Goal: Task Accomplishment & Management: Manage account settings

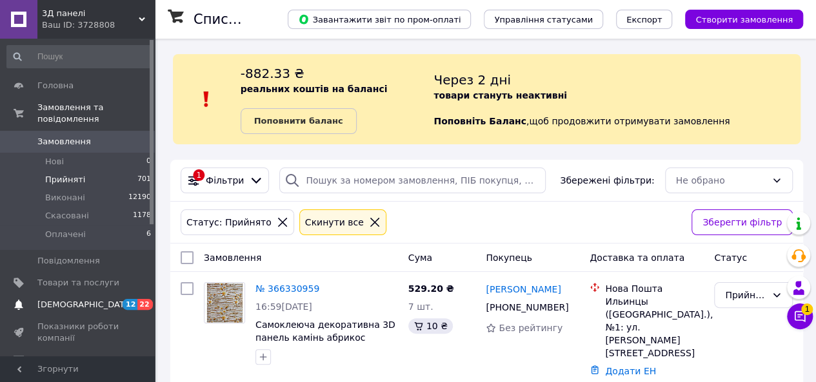
click at [77, 299] on span "[DEMOGRAPHIC_DATA]" at bounding box center [84, 305] width 95 height 12
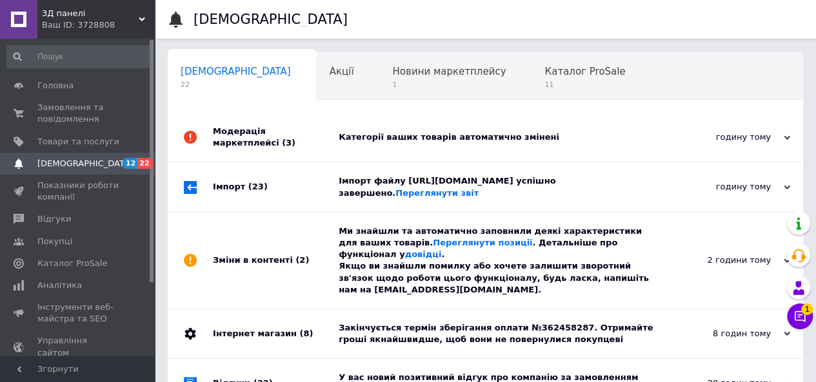
scroll to position [0, 4]
click at [326, 71] on span "Акції" at bounding box center [338, 72] width 25 height 12
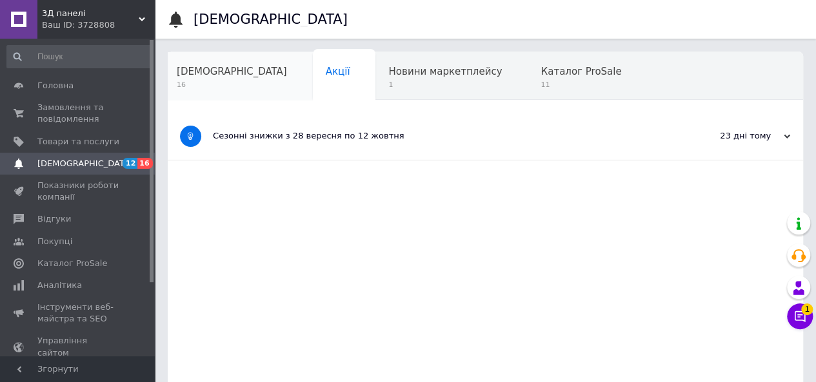
click at [204, 72] on span "[DEMOGRAPHIC_DATA]" at bounding box center [232, 72] width 110 height 12
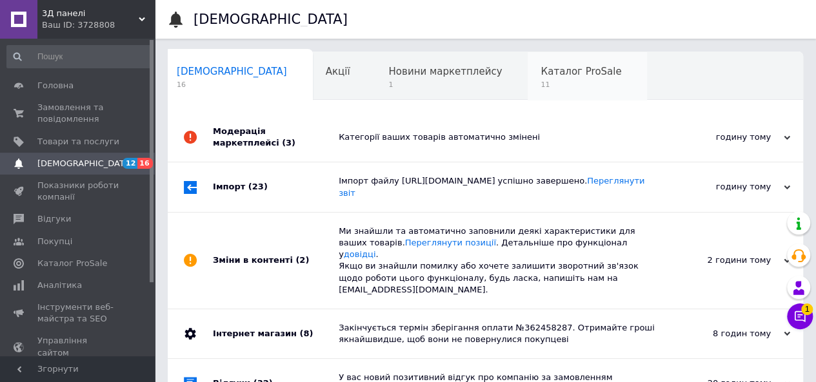
click at [541, 68] on span "Каталог ProSale" at bounding box center [581, 72] width 81 height 12
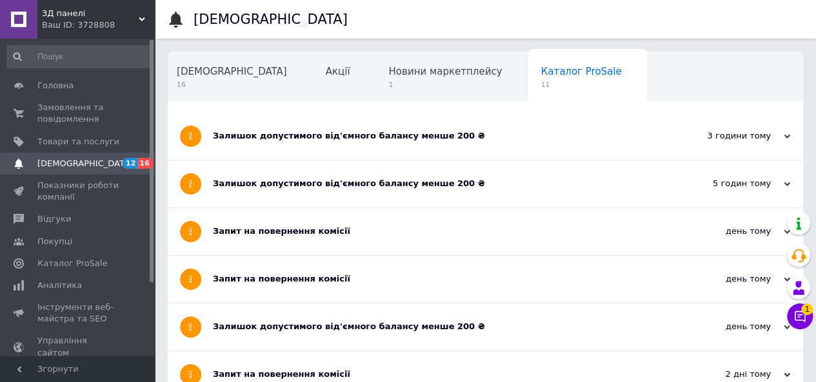
click at [409, 182] on div "Залишок допустимого від'ємного балансу менше 200 ₴" at bounding box center [437, 184] width 448 height 12
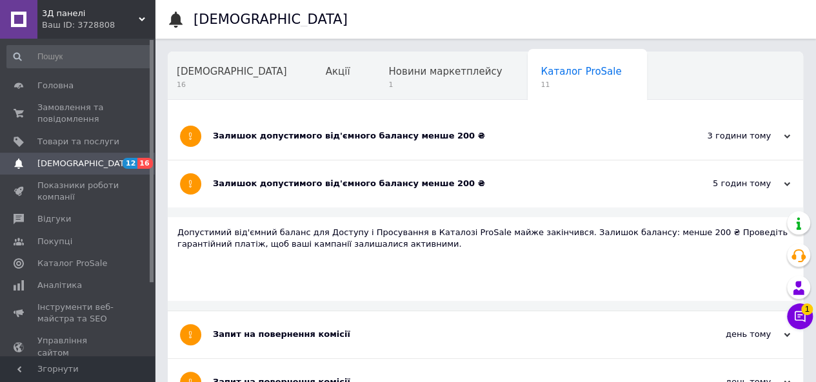
click at [283, 139] on div "Залишок допустимого від'ємного балансу менше 200 ₴" at bounding box center [437, 136] width 448 height 12
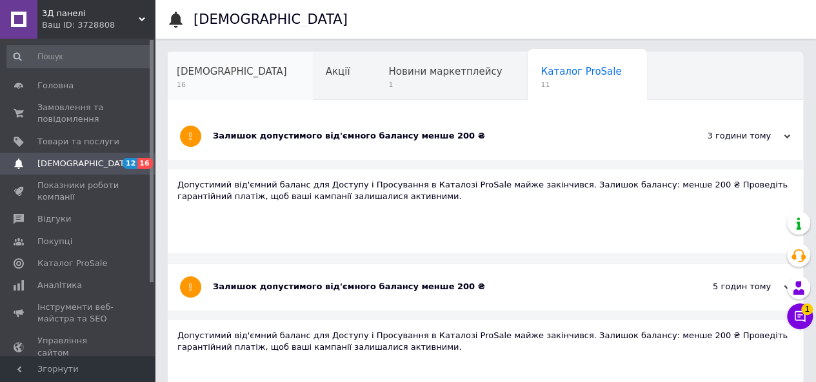
click at [177, 84] on span "16" at bounding box center [232, 85] width 110 height 10
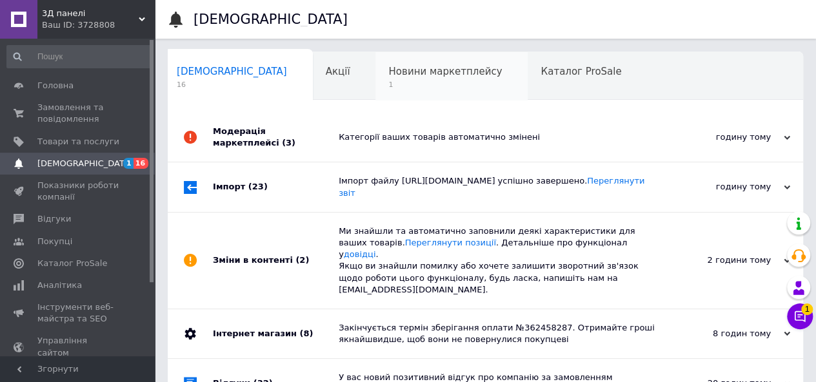
click at [375, 61] on div "Новини маркетплейсу 1" at bounding box center [451, 76] width 152 height 49
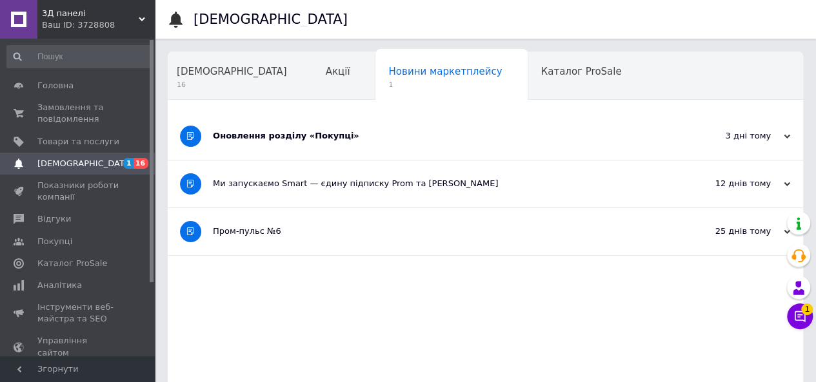
click at [266, 132] on div "Оновлення розділу «Покупці»" at bounding box center [437, 136] width 448 height 12
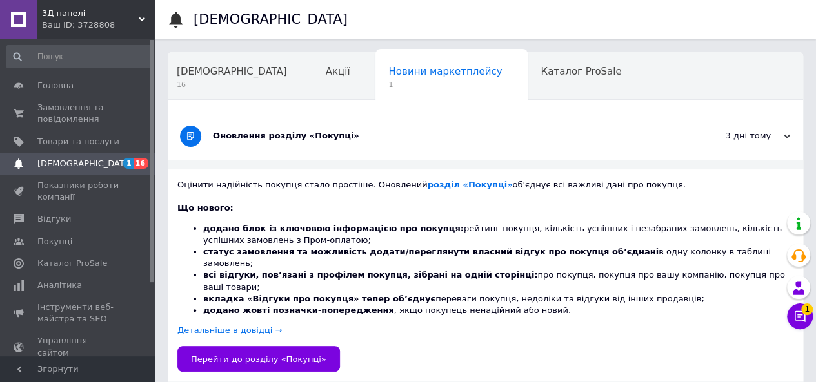
click at [266, 132] on div "Оновлення розділу «Покупці»" at bounding box center [437, 136] width 448 height 12
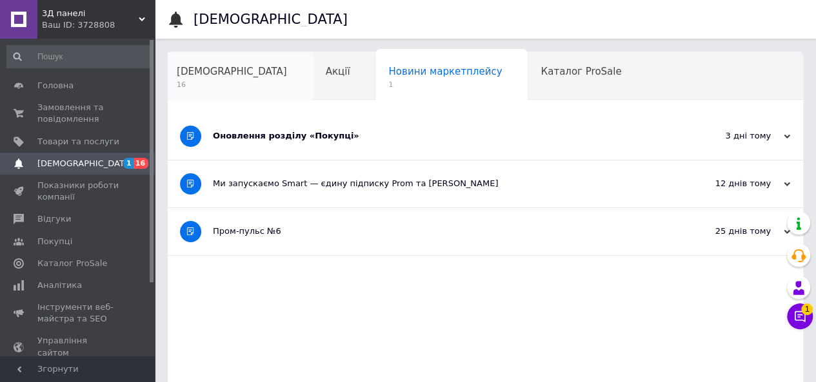
click at [191, 69] on span "[DEMOGRAPHIC_DATA]" at bounding box center [232, 72] width 110 height 12
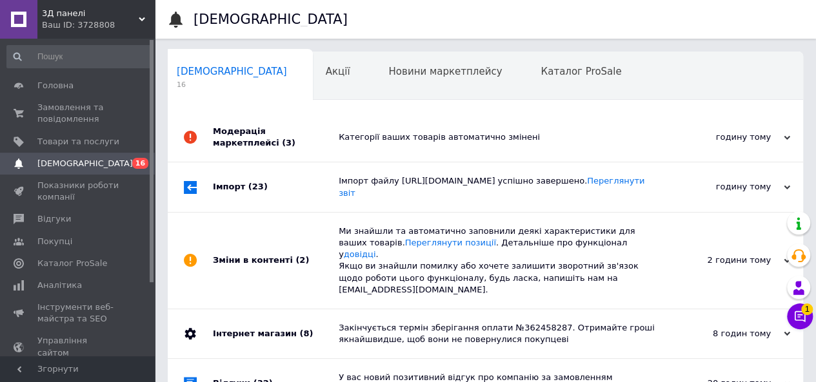
click at [288, 130] on div "Модерація маркетплейсі (3)" at bounding box center [276, 137] width 126 height 49
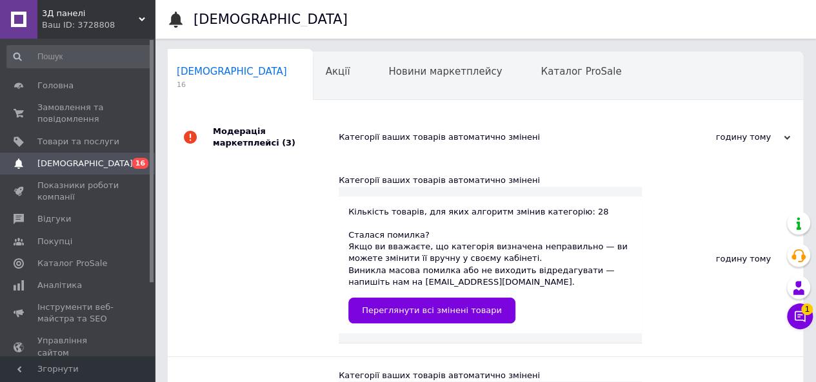
click at [288, 130] on div "Модерація маркетплейсі (3)" at bounding box center [276, 137] width 126 height 49
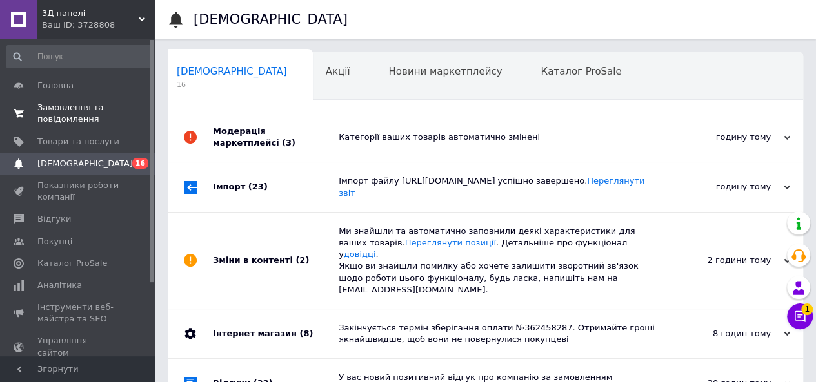
click at [44, 101] on link "Замовлення та повідомлення 0 0" at bounding box center [79, 114] width 159 height 34
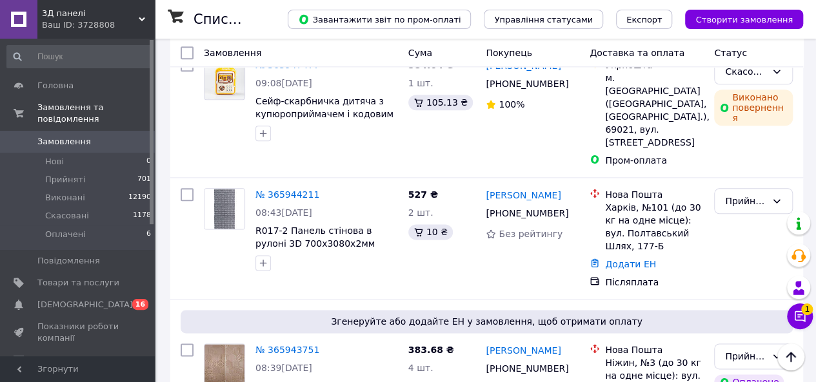
scroll to position [12322, 0]
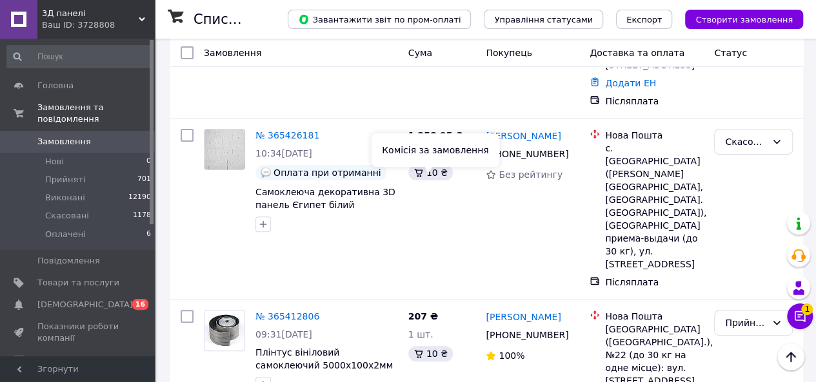
scroll to position [12384, 0]
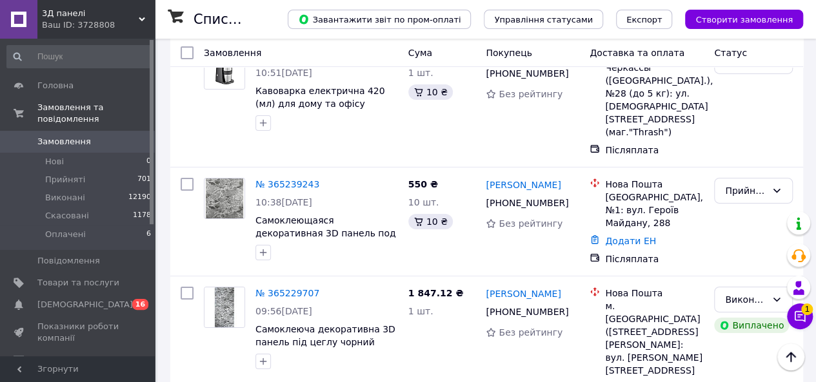
scroll to position [4773, 0]
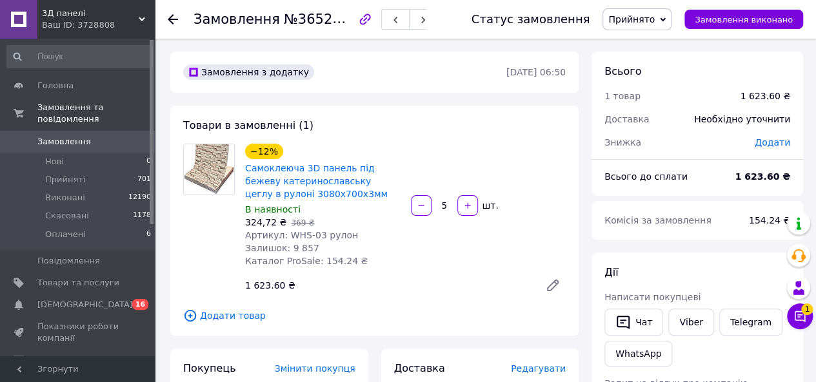
click at [420, 217] on div "5   шт." at bounding box center [489, 206] width 166 height 26
click at [402, 212] on div "−12% Самоклеюча 3D панель під бежеву катеринославську цеглу в рулоні 3080x700x3…" at bounding box center [323, 205] width 166 height 129
click at [424, 211] on button "button" at bounding box center [421, 205] width 21 height 21
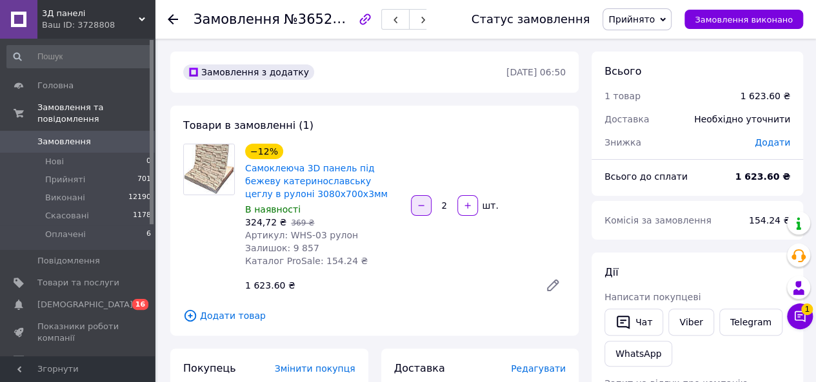
click at [424, 211] on button "button" at bounding box center [421, 205] width 21 height 21
type input "1"
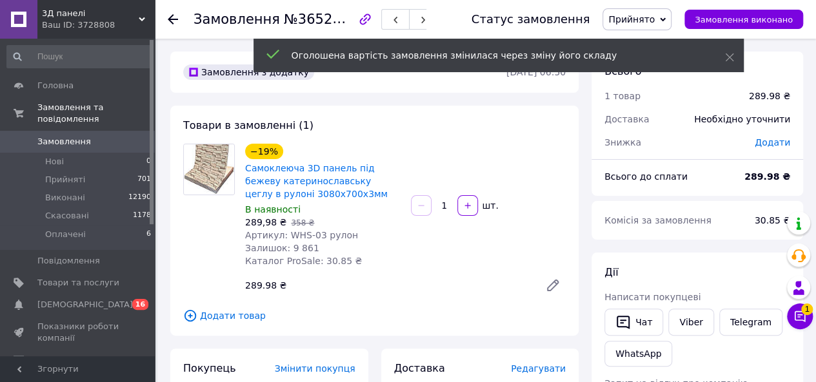
click at [169, 24] on icon at bounding box center [173, 19] width 10 height 10
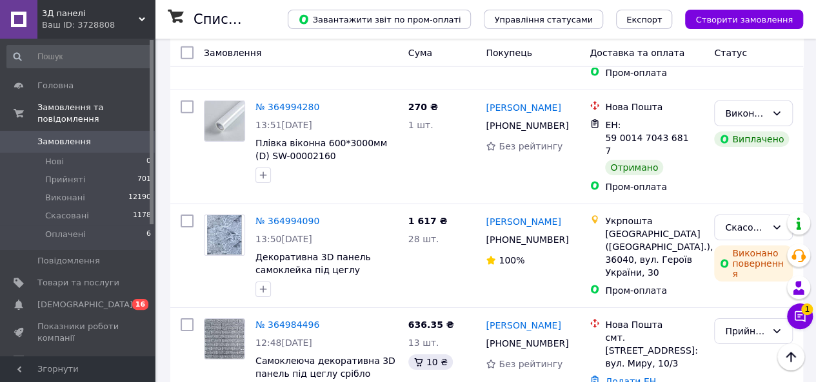
scroll to position [12033, 0]
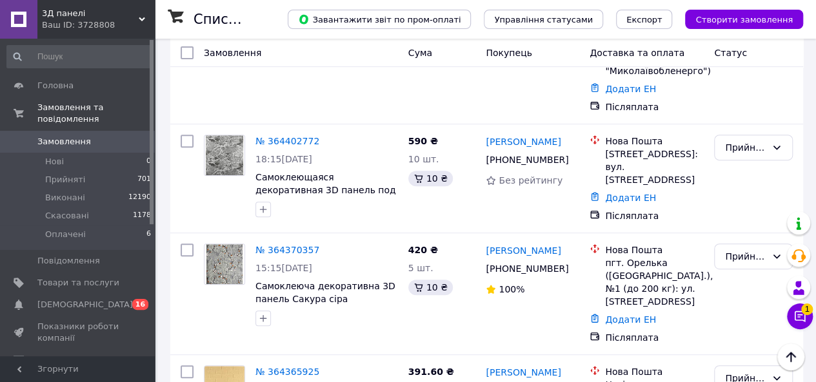
scroll to position [12450, 0]
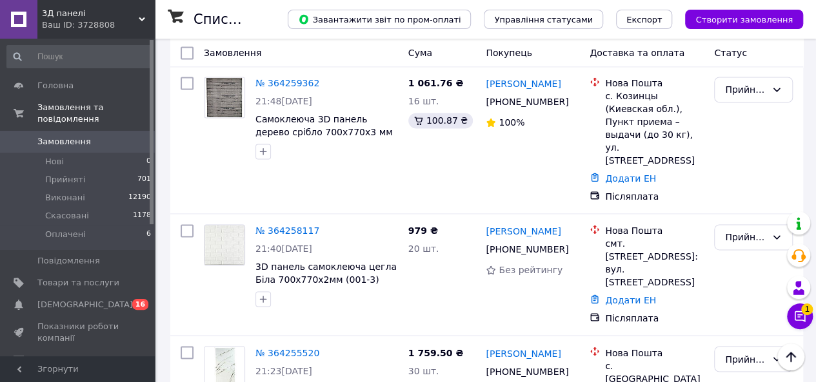
scroll to position [774, 0]
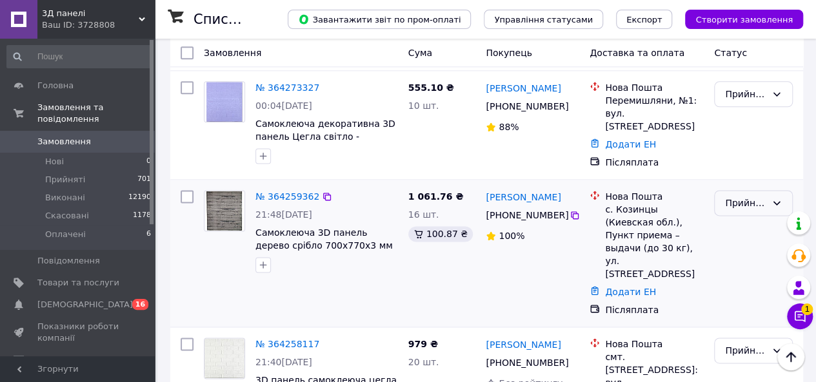
click at [748, 196] on div "Прийнято" at bounding box center [745, 203] width 41 height 14
click at [742, 221] on li "Скасовано" at bounding box center [753, 217] width 77 height 23
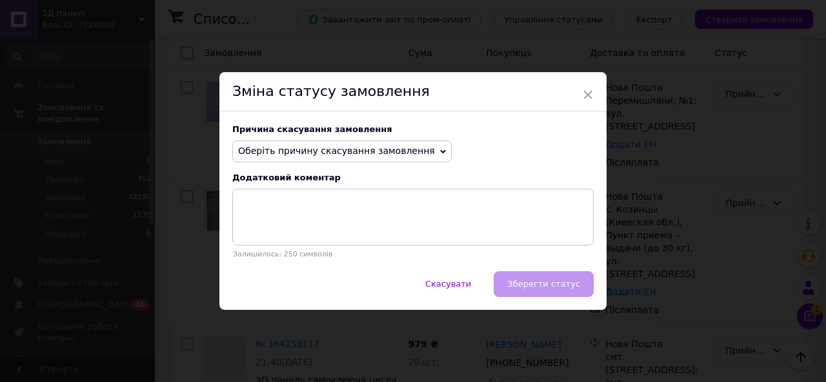
click at [364, 154] on span "Оберіть причину скасування замовлення" at bounding box center [336, 151] width 197 height 10
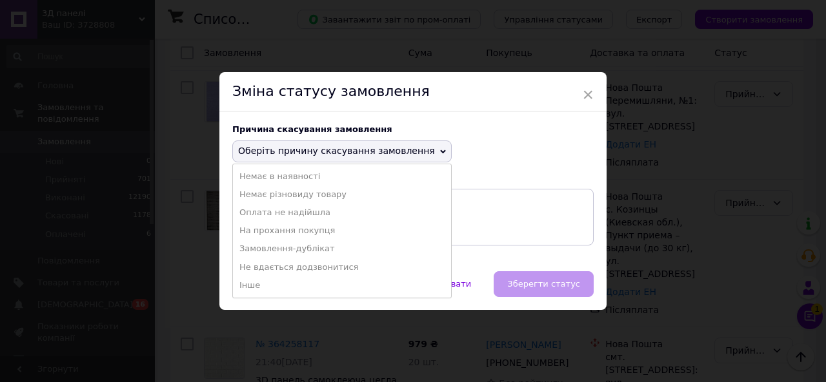
click at [290, 257] on li "Замовлення-дублікат" at bounding box center [342, 249] width 218 height 18
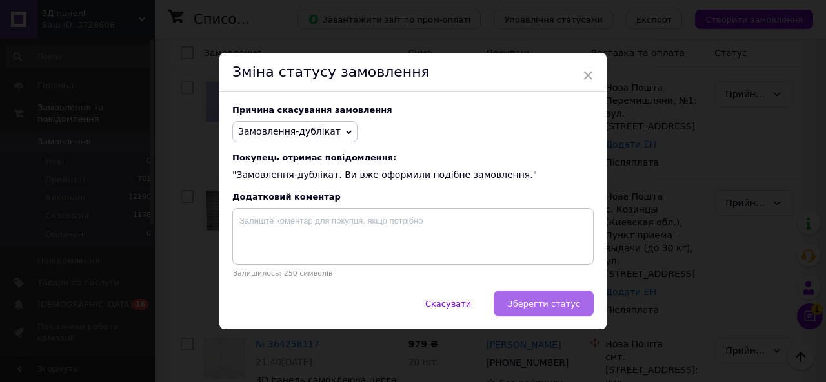
click at [541, 313] on button "Зберегти статус" at bounding box center [543, 304] width 100 height 26
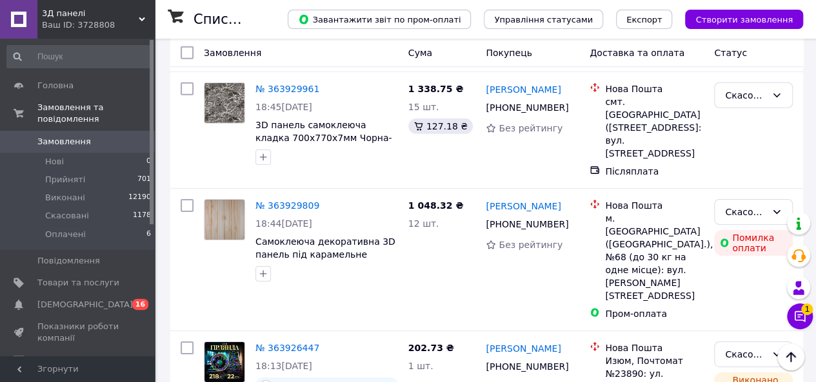
scroll to position [11882, 0]
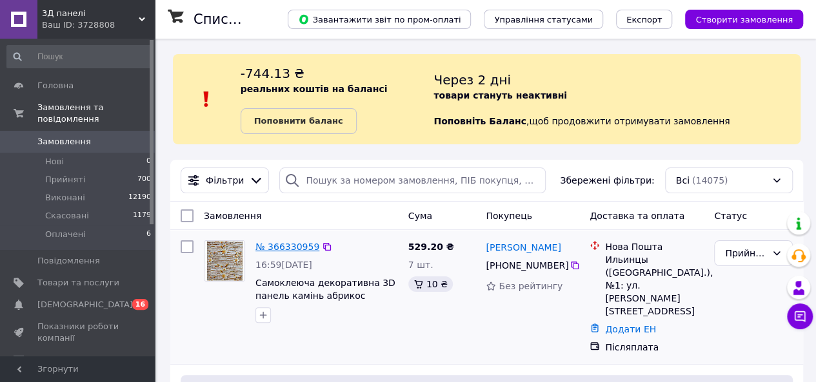
click at [301, 243] on link "№ 366330959" at bounding box center [287, 247] width 64 height 10
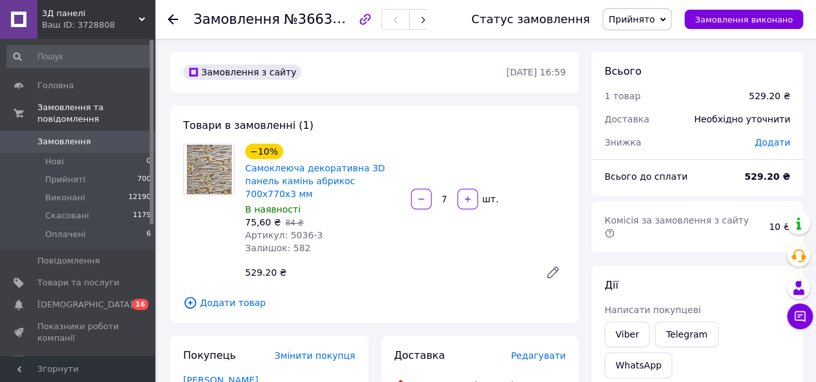
click at [48, 137] on link "Замовлення 0" at bounding box center [79, 142] width 159 height 22
